Goal: Information Seeking & Learning: Learn about a topic

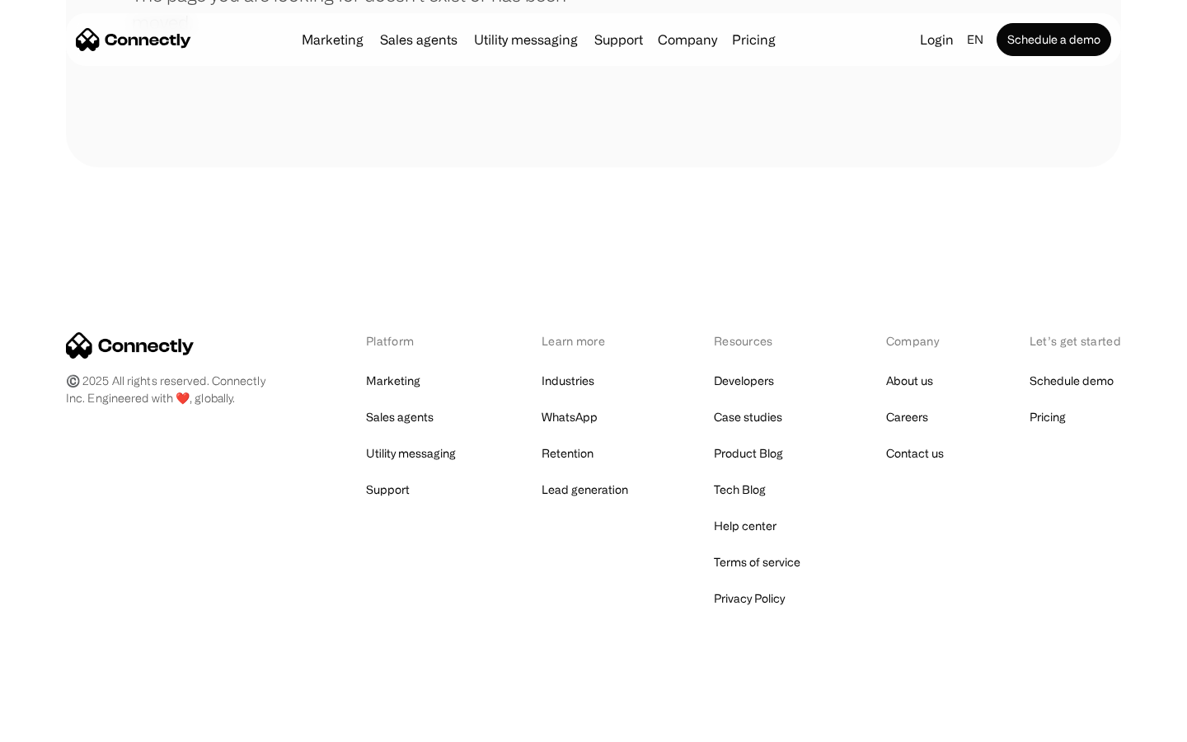
scroll to position [301, 0]
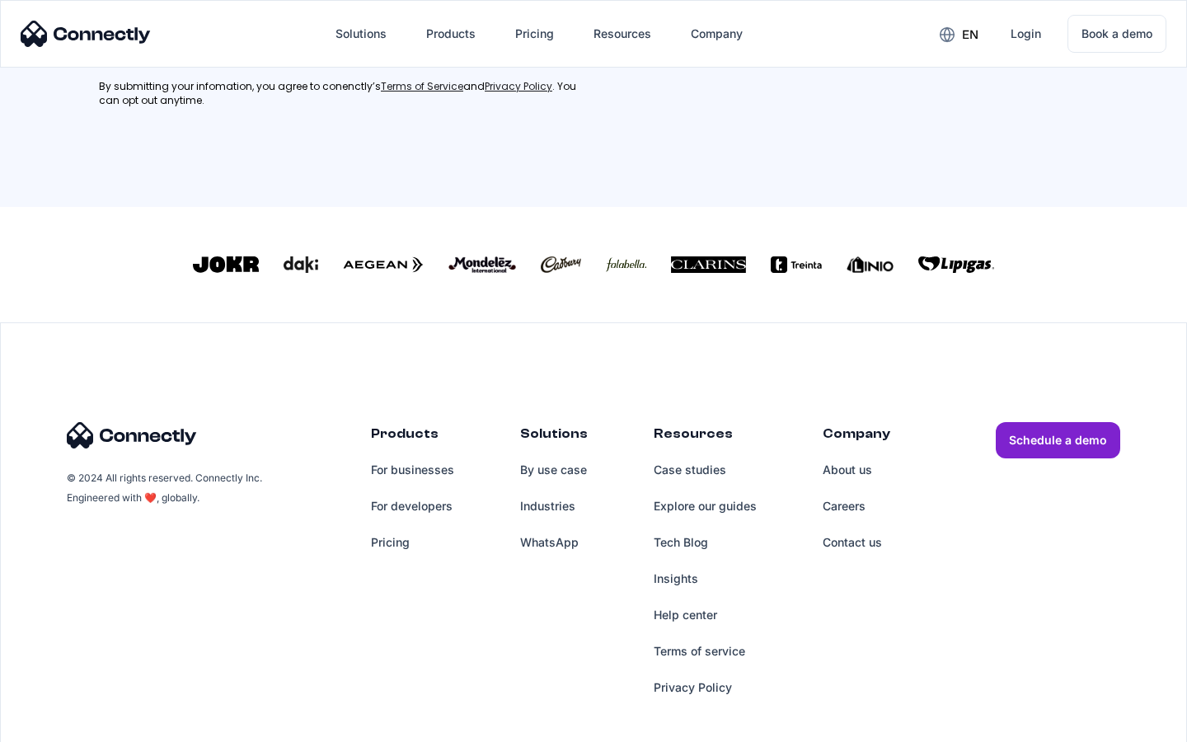
scroll to position [742, 0]
